Goal: Transaction & Acquisition: Purchase product/service

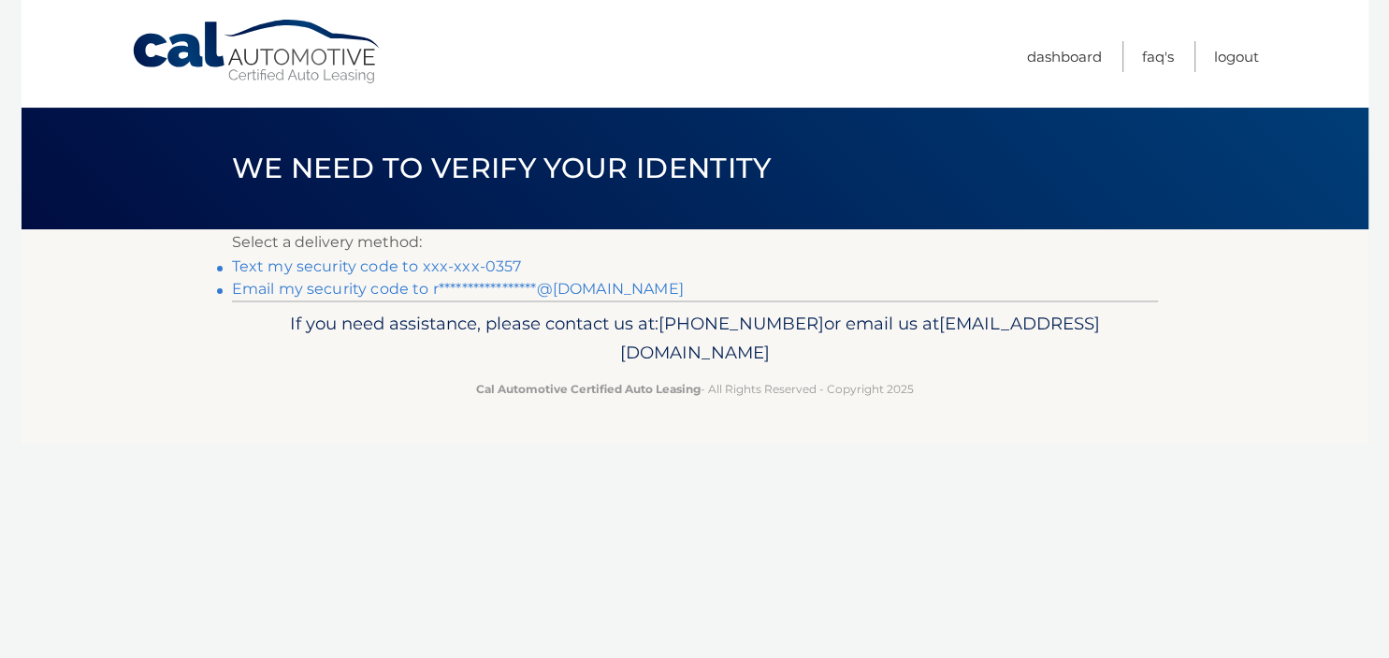
click at [303, 286] on link "**********" at bounding box center [458, 289] width 452 height 18
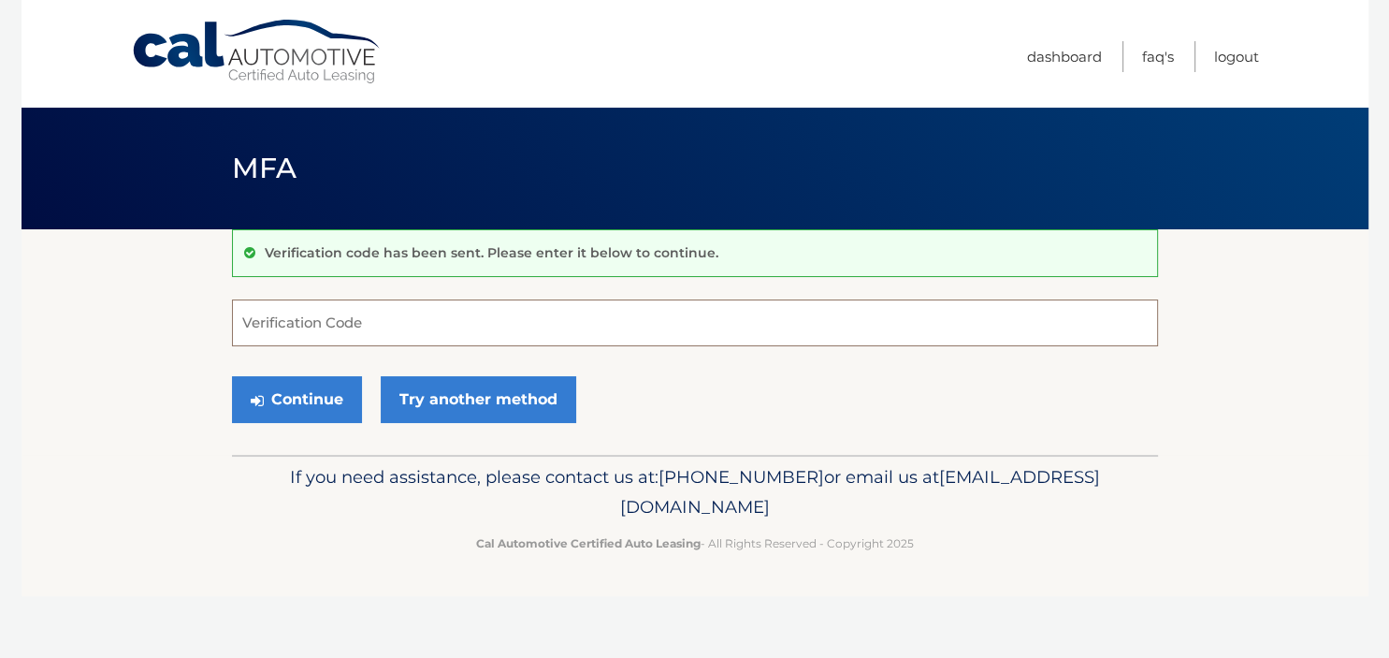
click at [361, 316] on input "Verification Code" at bounding box center [695, 322] width 926 height 47
paste input "246866"
click at [312, 402] on button "Continue" at bounding box center [297, 399] width 130 height 47
type input "246866"
click at [277, 381] on button "Continue" at bounding box center [297, 399] width 130 height 47
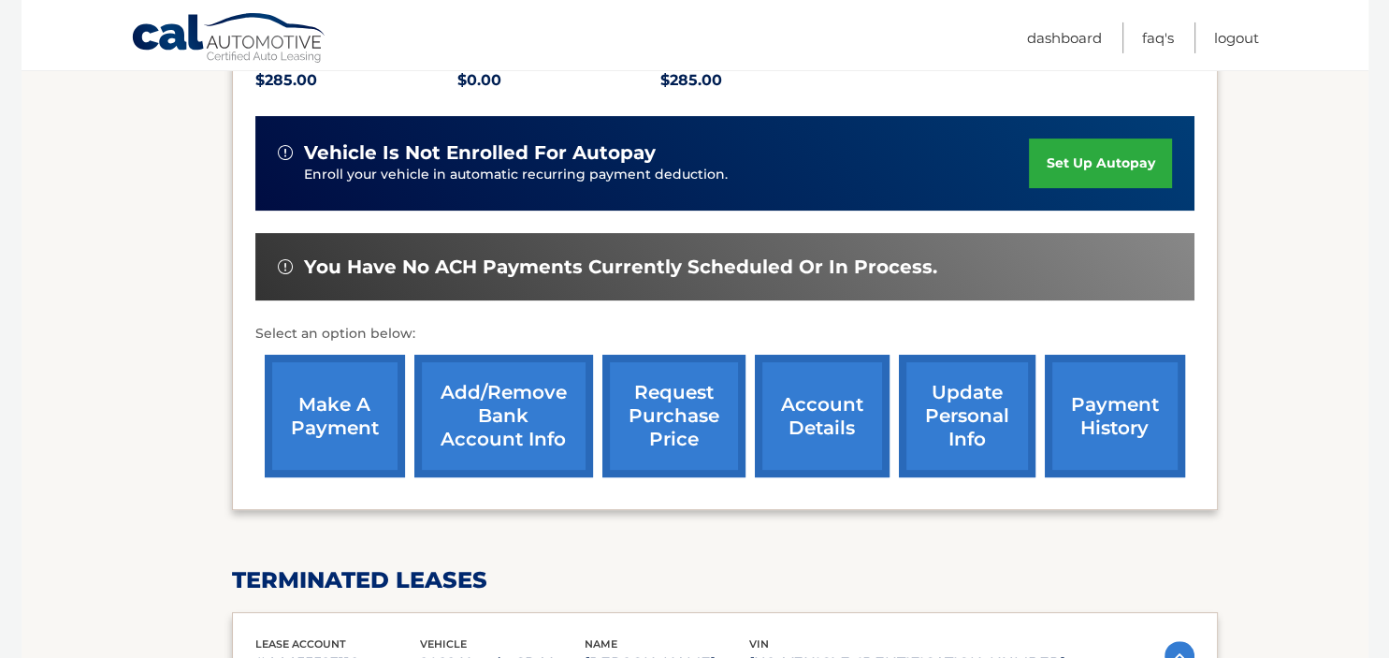
scroll to position [427, 0]
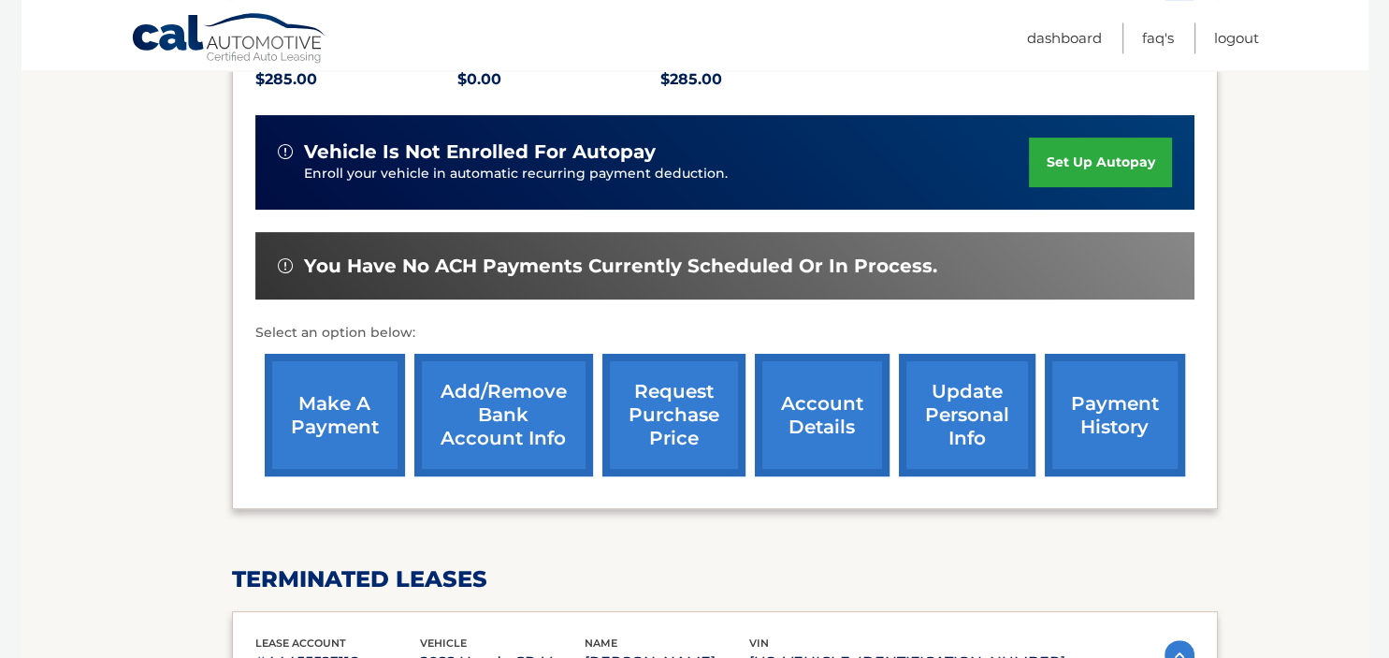
click at [346, 384] on link "make a payment" at bounding box center [335, 415] width 140 height 123
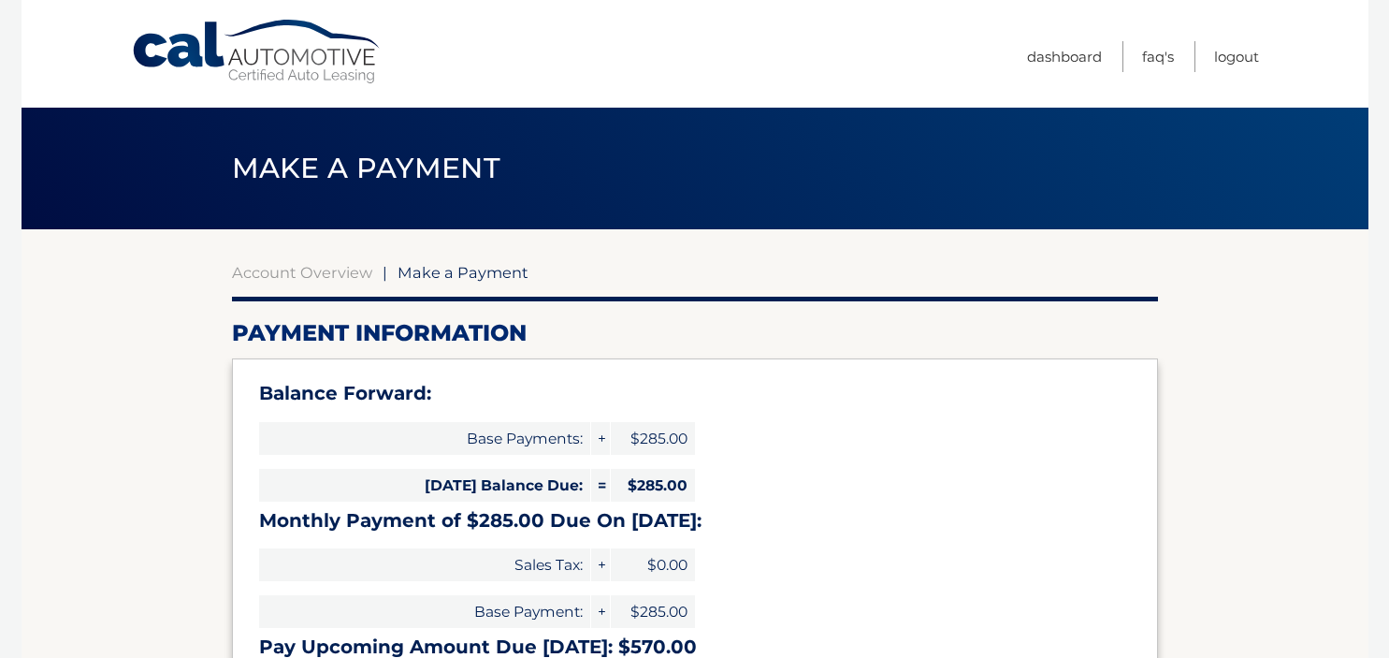
select select "MTRkOTBkZTgtYTYwMC00MWYyLWFkMjItNjRjNzZlZmUwYzIz"
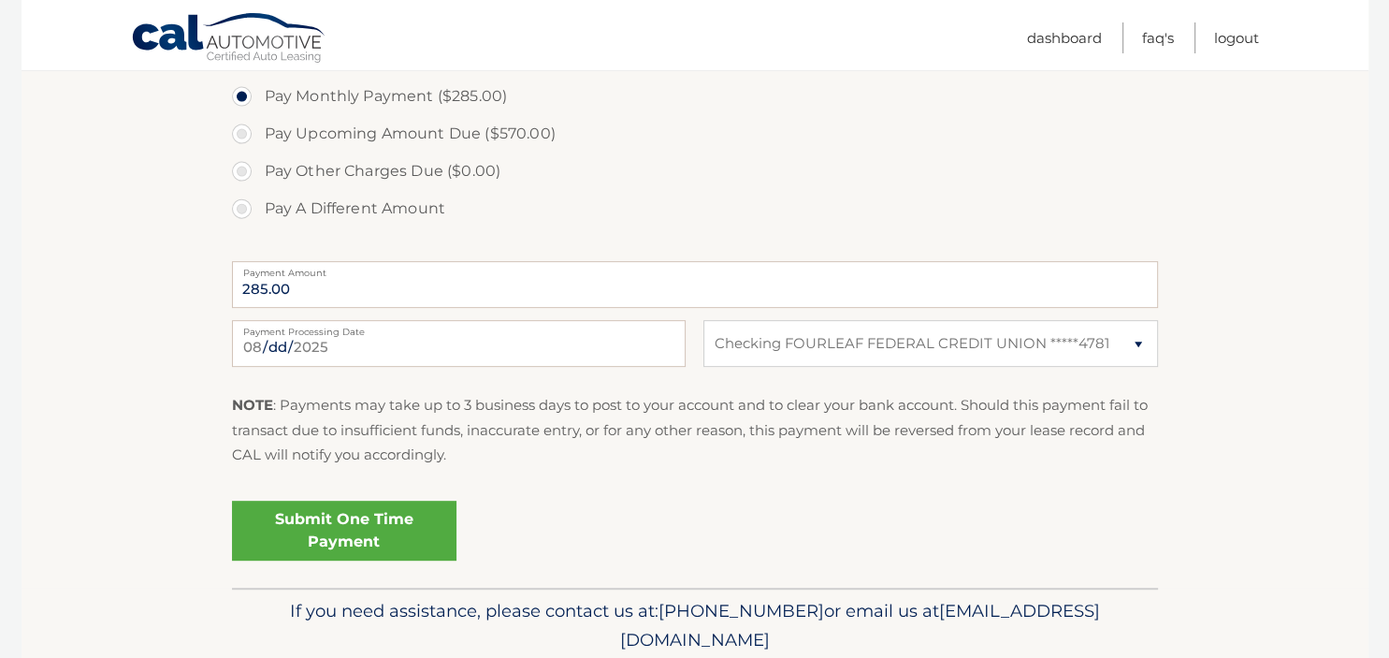
scroll to position [690, 0]
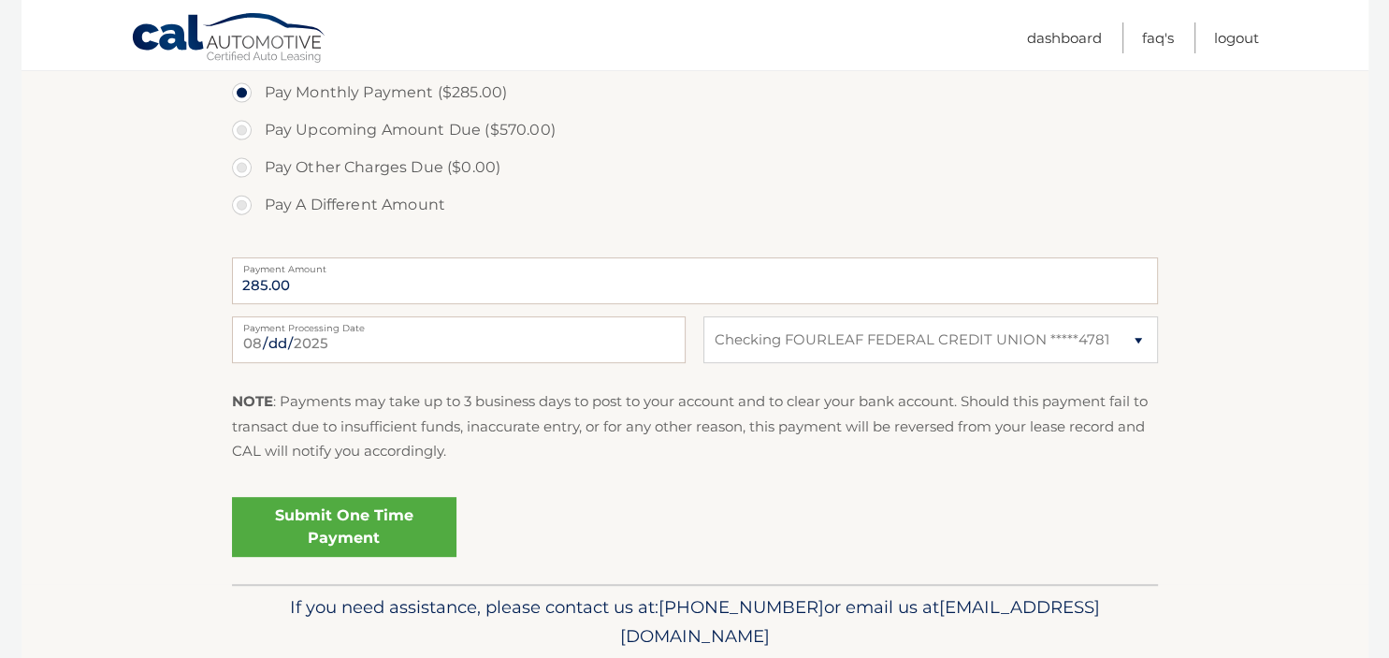
click at [366, 529] on link "Submit One Time Payment" at bounding box center [344, 527] width 225 height 60
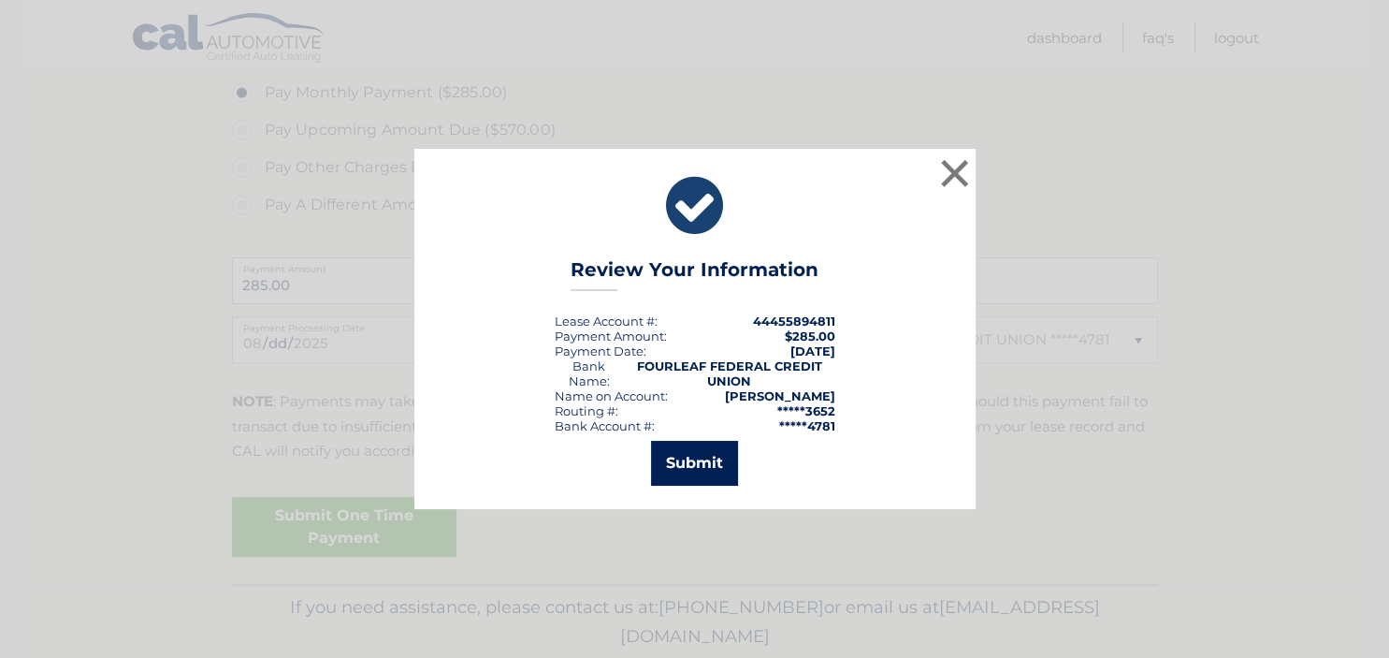
click at [690, 455] on button "Submit" at bounding box center [694, 463] width 87 height 45
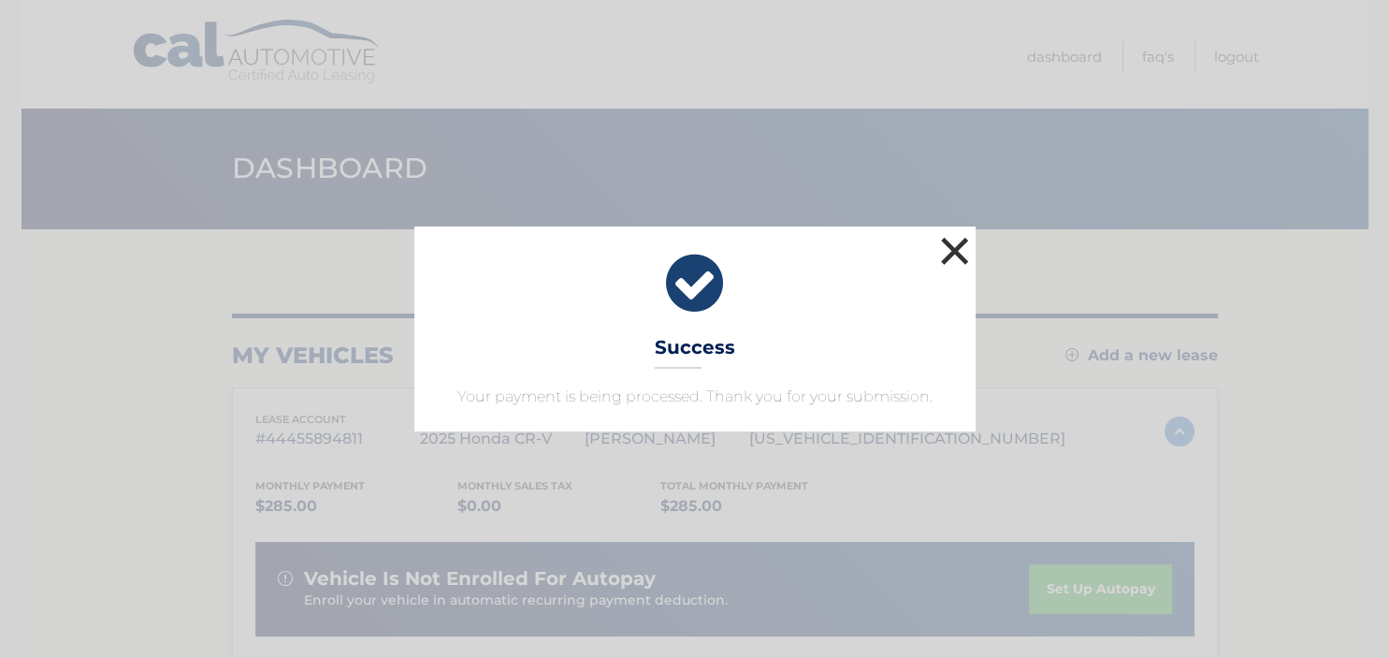
click at [951, 249] on button "×" at bounding box center [954, 250] width 37 height 37
